Goal: Information Seeking & Learning: Learn about a topic

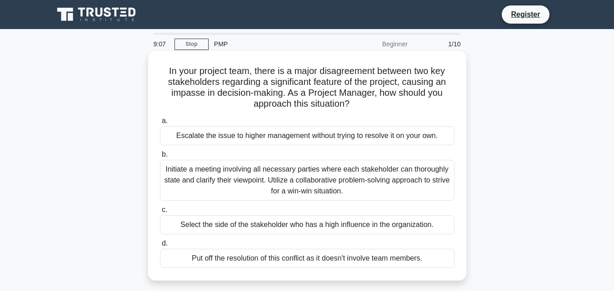
click at [392, 177] on div "Initiate a meeting involving all necessary parties where each stakeholder can t…" at bounding box center [307, 180] width 295 height 41
click at [160, 158] on input "b. Initiate a meeting involving all necessary parties where each stakeholder ca…" at bounding box center [160, 155] width 0 height 6
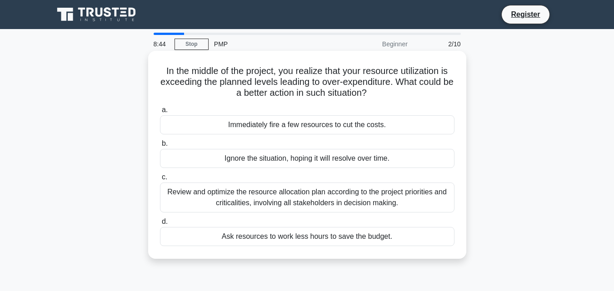
click at [358, 195] on div "Review and optimize the resource allocation plan according to the project prior…" at bounding box center [307, 198] width 295 height 30
click at [160, 181] on input "c. Review and optimize the resource allocation plan according to the project pr…" at bounding box center [160, 178] width 0 height 6
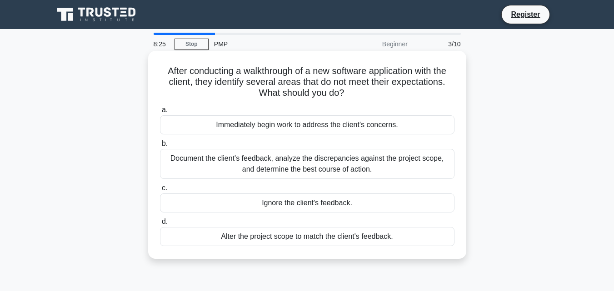
click at [384, 169] on div "Document the client's feedback, analyze the discrepancies against the project s…" at bounding box center [307, 164] width 295 height 30
click at [160, 147] on input "b. Document the client's feedback, analyze the discrepancies against the projec…" at bounding box center [160, 144] width 0 height 6
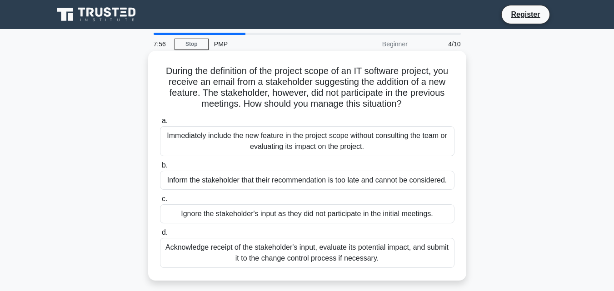
click at [380, 253] on div "Acknowledge receipt of the stakeholder's input, evaluate its potential impact, …" at bounding box center [307, 253] width 295 height 30
click at [160, 236] on input "d. Acknowledge receipt of the stakeholder's input, evaluate its potential impac…" at bounding box center [160, 233] width 0 height 6
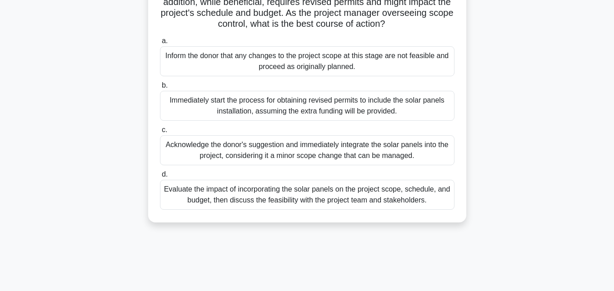
scroll to position [115, 0]
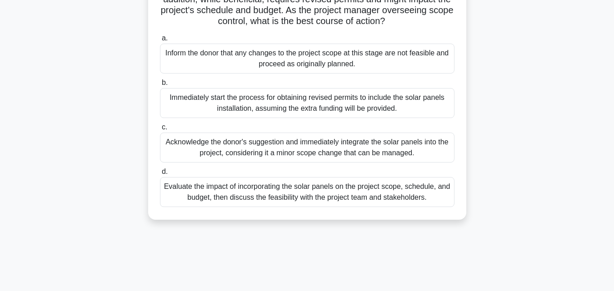
click at [338, 206] on div "Evaluate the impact of incorporating the solar panels on the project scope, sch…" at bounding box center [307, 192] width 295 height 30
click at [160, 175] on input "d. Evaluate the impact of incorporating the solar panels on the project scope, …" at bounding box center [160, 172] width 0 height 6
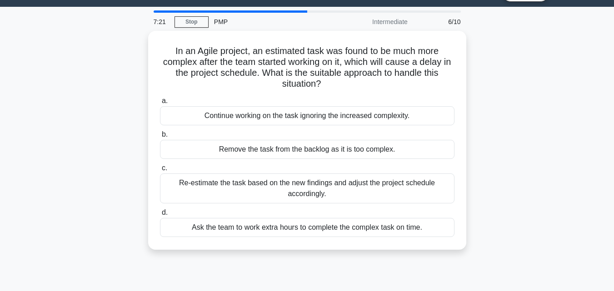
scroll to position [0, 0]
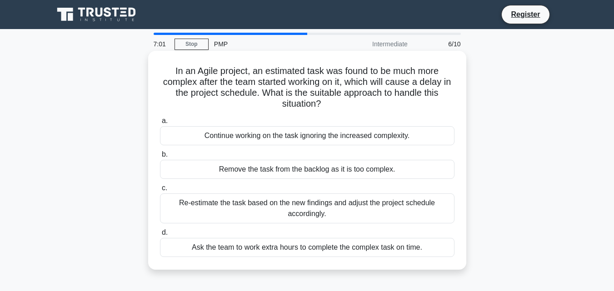
click at [368, 207] on div "Re-estimate the task based on the new findings and adjust the project schedule …" at bounding box center [307, 209] width 295 height 30
click at [160, 191] on input "c. Re-estimate the task based on the new findings and adjust the project schedu…" at bounding box center [160, 189] width 0 height 6
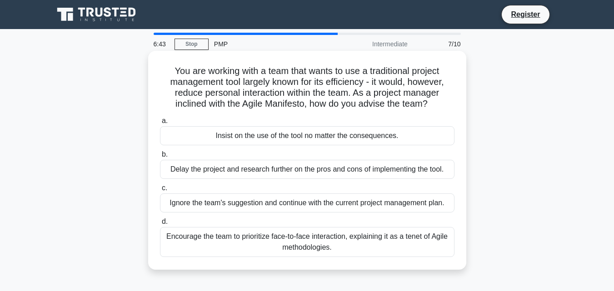
click at [289, 247] on div "Encourage the team to prioritize face-to-face interaction, explaining it as a t…" at bounding box center [307, 242] width 295 height 30
click at [160, 225] on input "d. Encourage the team to prioritize face-to-face interaction, explaining it as …" at bounding box center [160, 222] width 0 height 6
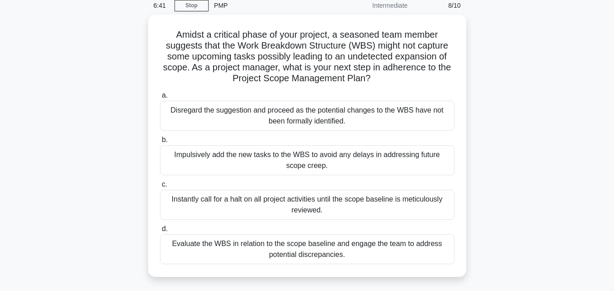
scroll to position [40, 0]
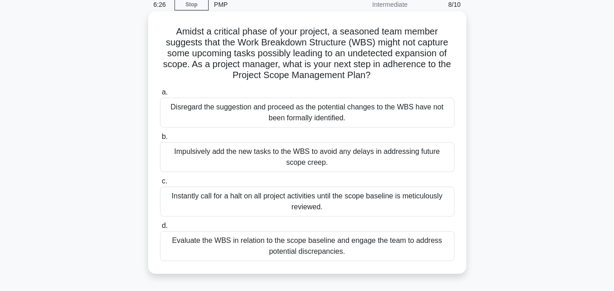
click at [346, 203] on div "Instantly call for a halt on all project activities until the scope baseline is…" at bounding box center [307, 202] width 295 height 30
click at [160, 185] on input "c. Instantly call for a halt on all project activities until the scope baseline…" at bounding box center [160, 182] width 0 height 6
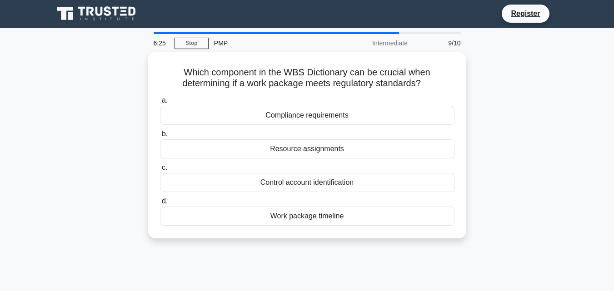
scroll to position [0, 0]
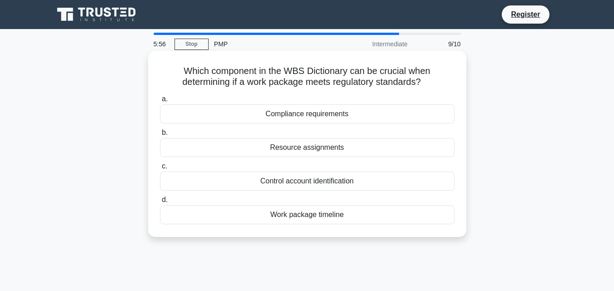
click at [336, 153] on div "Resource assignments" at bounding box center [307, 147] width 295 height 19
click at [160, 136] on input "b. Resource assignments" at bounding box center [160, 133] width 0 height 6
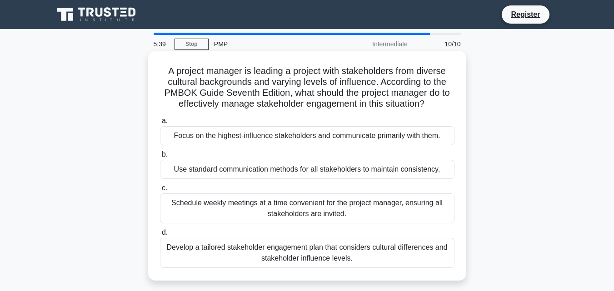
click at [354, 202] on div "Schedule weekly meetings at a time convenient for the project manager, ensuring…" at bounding box center [307, 209] width 295 height 30
click at [160, 191] on input "c. Schedule weekly meetings at a time convenient for the project manager, ensur…" at bounding box center [160, 189] width 0 height 6
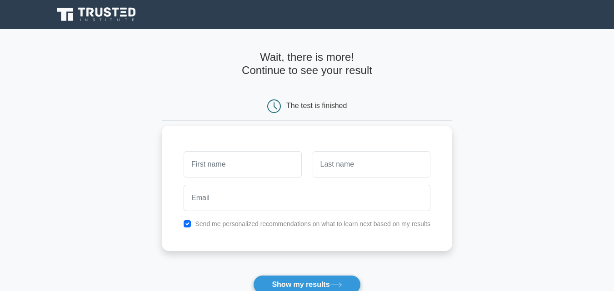
click at [249, 166] on input "text" at bounding box center [243, 164] width 118 height 26
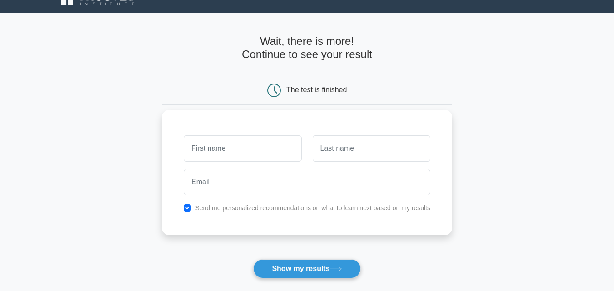
scroll to position [39, 0]
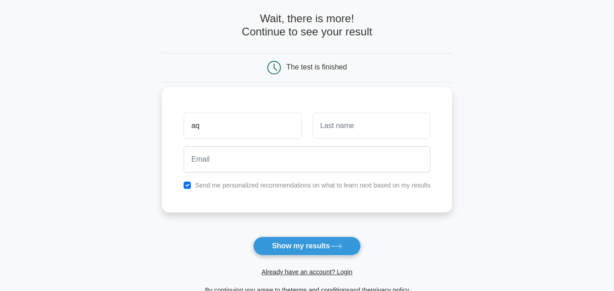
type input "a"
type input "[DEMOGRAPHIC_DATA]"
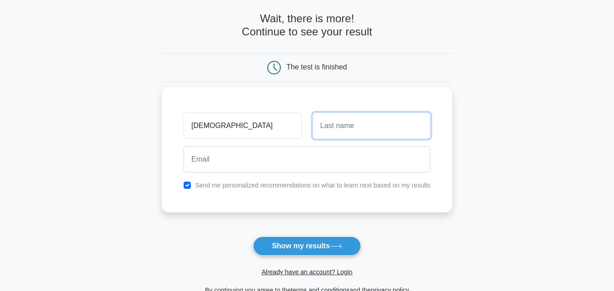
click at [347, 126] on input "text" at bounding box center [372, 126] width 118 height 26
type input "gul"
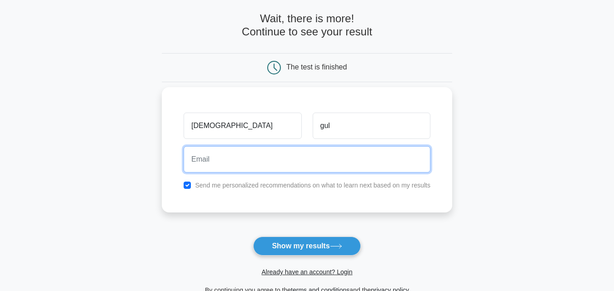
click at [278, 157] on input "email" at bounding box center [307, 159] width 247 height 26
type input "[EMAIL_ADDRESS][DOMAIN_NAME]"
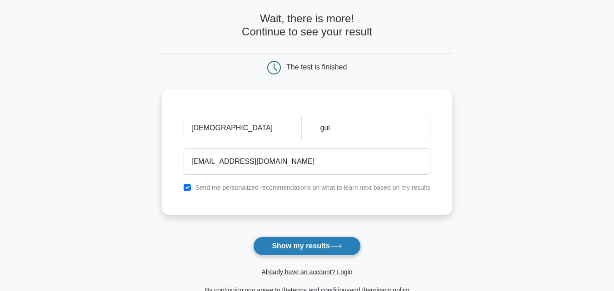
click at [334, 253] on button "Show my results" at bounding box center [306, 246] width 107 height 19
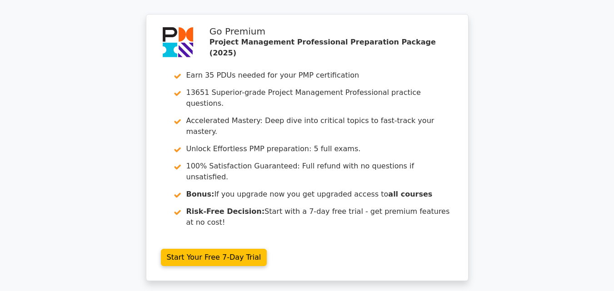
scroll to position [1638, 0]
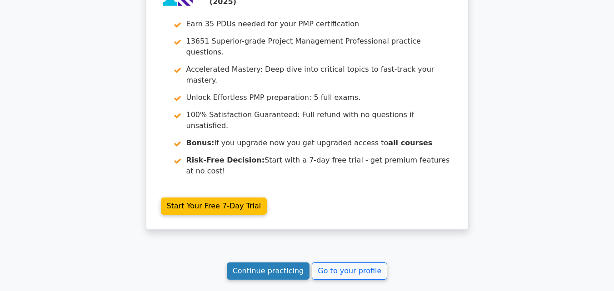
click at [283, 263] on link "Continue practicing" at bounding box center [268, 271] width 83 height 17
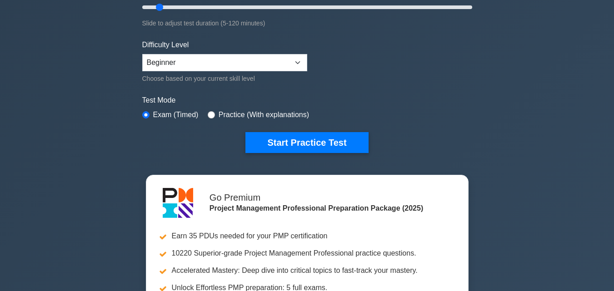
scroll to position [203, 0]
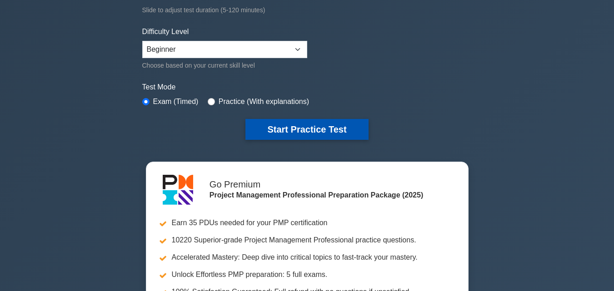
click at [335, 131] on button "Start Practice Test" at bounding box center [307, 129] width 123 height 21
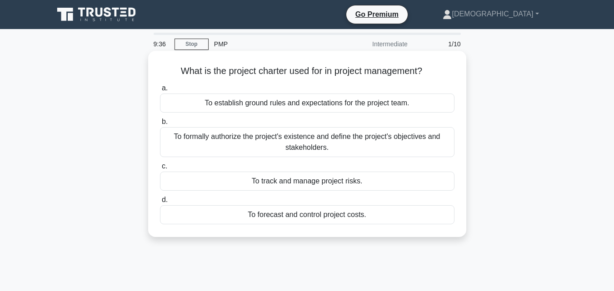
click at [341, 148] on div "To formally authorize the project's existence and define the project's objectiv…" at bounding box center [307, 142] width 295 height 30
click at [160, 125] on input "b. To formally authorize the project's existence and define the project's objec…" at bounding box center [160, 122] width 0 height 6
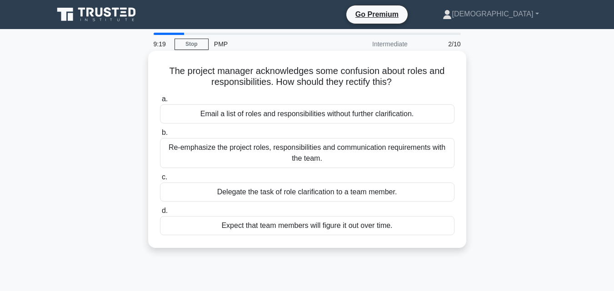
click at [358, 141] on div "Re-emphasize the project roles, responsibilities and communication requirements…" at bounding box center [307, 153] width 295 height 30
click at [160, 136] on input "b. Re-emphasize the project roles, responsibilities and communication requireme…" at bounding box center [160, 133] width 0 height 6
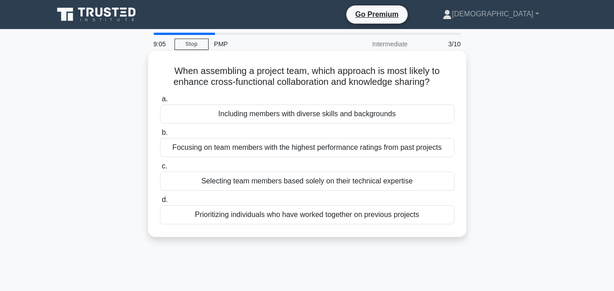
click at [431, 151] on div "Focusing on team members with the highest performance ratings from past projects" at bounding box center [307, 147] width 295 height 19
click at [160, 136] on input "b. Focusing on team members with the highest performance ratings from past proj…" at bounding box center [160, 133] width 0 height 6
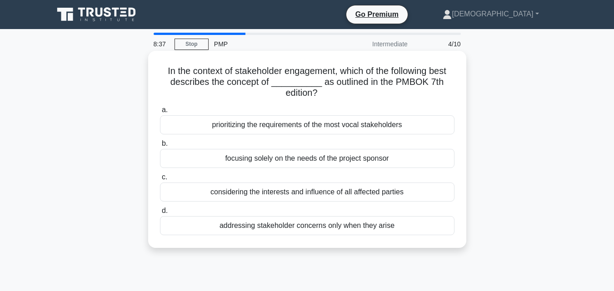
click at [413, 197] on div "considering the interests and influence of all affected parties" at bounding box center [307, 192] width 295 height 19
click at [160, 181] on input "c. considering the interests and influence of all affected parties" at bounding box center [160, 178] width 0 height 6
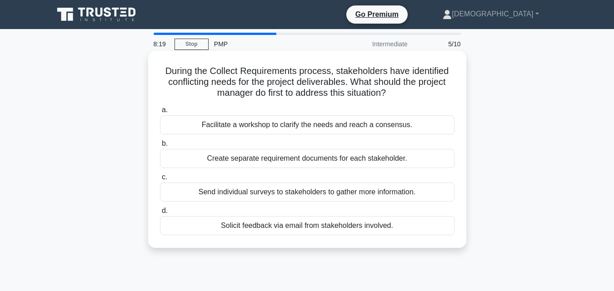
click at [416, 197] on div "Send individual surveys to stakeholders to gather more information." at bounding box center [307, 192] width 295 height 19
click at [160, 181] on input "c. Send individual surveys to stakeholders to gather more information." at bounding box center [160, 178] width 0 height 6
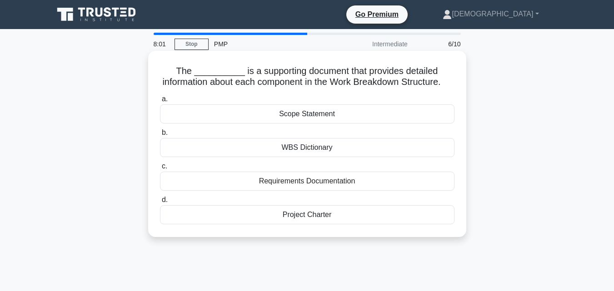
click at [384, 191] on div "Requirements Documentation" at bounding box center [307, 181] width 295 height 19
click at [160, 170] on input "c. Requirements Documentation" at bounding box center [160, 167] width 0 height 6
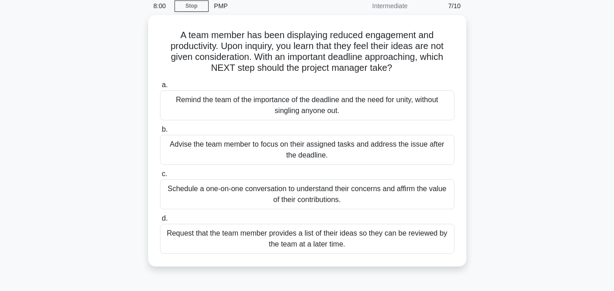
scroll to position [39, 0]
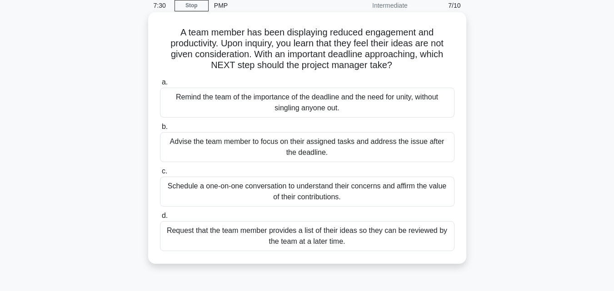
click at [412, 240] on div "Request that the team member provides a list of their ideas so they can be revi…" at bounding box center [307, 236] width 295 height 30
click at [160, 219] on input "d. Request that the team member provides a list of their ideas so they can be r…" at bounding box center [160, 216] width 0 height 6
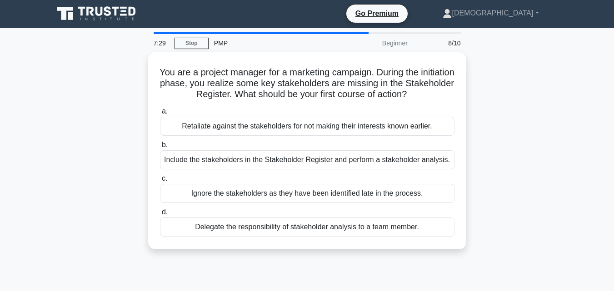
scroll to position [0, 0]
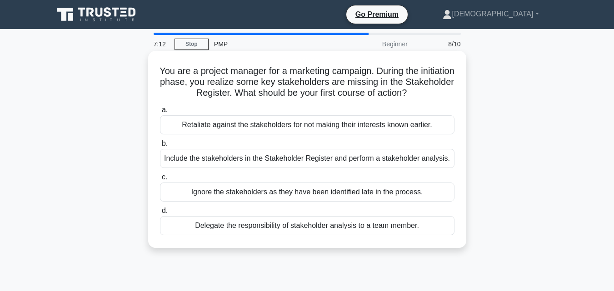
click at [423, 158] on div "Include the stakeholders in the Stakeholder Register and perform a stakeholder …" at bounding box center [307, 158] width 295 height 19
click at [160, 147] on input "b. Include the stakeholders in the Stakeholder Register and perform a stakehold…" at bounding box center [160, 144] width 0 height 6
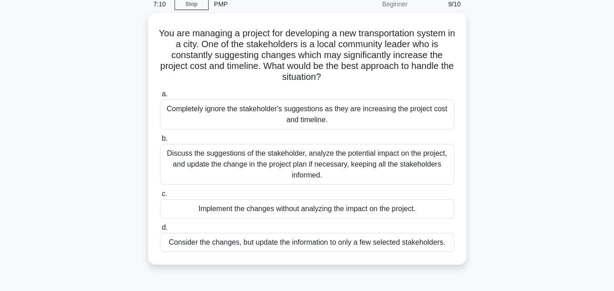
scroll to position [44, 0]
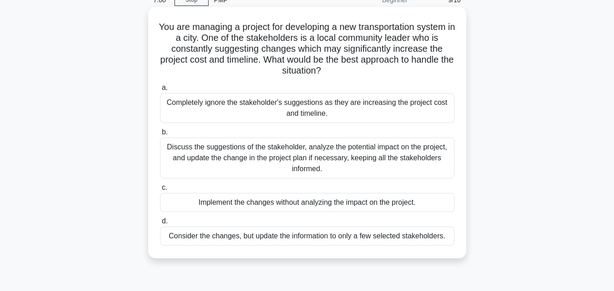
click at [380, 156] on div "Discuss the suggestions of the stakeholder, analyze the potential impact on the…" at bounding box center [307, 158] width 295 height 41
click at [160, 135] on input "b. Discuss the suggestions of the stakeholder, analyze the potential impact on …" at bounding box center [160, 133] width 0 height 6
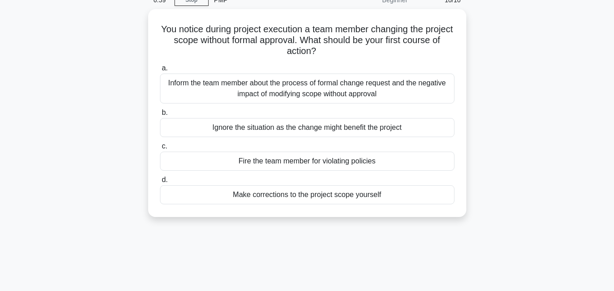
scroll to position [0, 0]
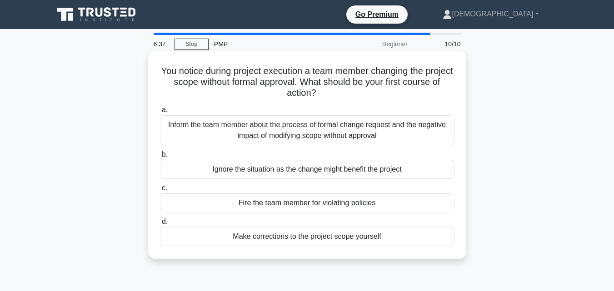
click at [405, 128] on div "Inform the team member about the process of formal change request and the negat…" at bounding box center [307, 130] width 295 height 30
click at [160, 113] on input "a. Inform the team member about the process of formal change request and the ne…" at bounding box center [160, 110] width 0 height 6
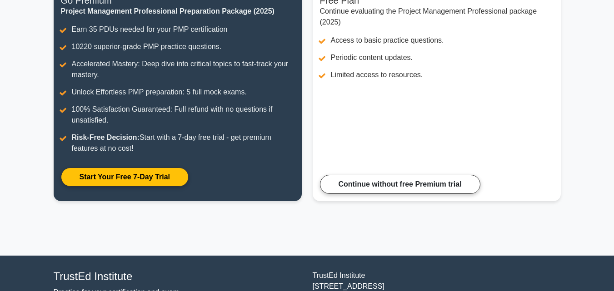
scroll to position [202, 0]
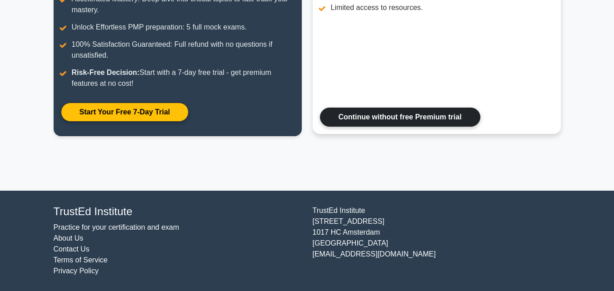
click at [442, 124] on link "Continue without free Premium trial" at bounding box center [400, 117] width 161 height 19
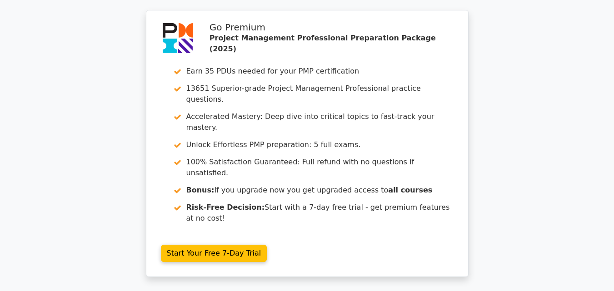
scroll to position [1449, 0]
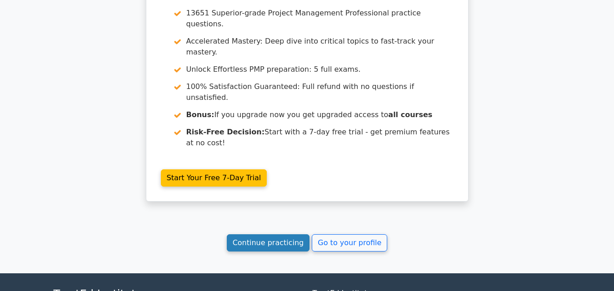
click at [279, 235] on link "Continue practicing" at bounding box center [268, 243] width 83 height 17
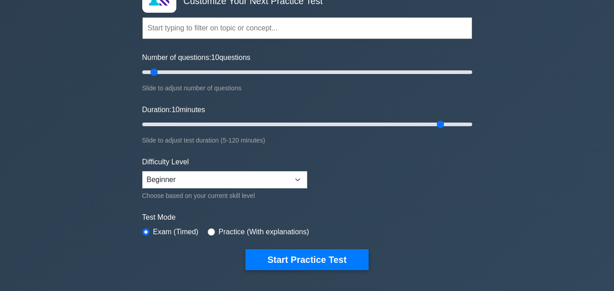
type input "110"
